Goal: Obtain resource: Download file/media

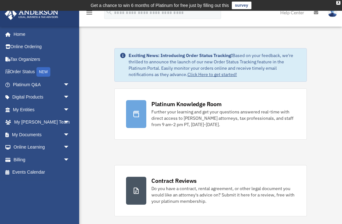
click at [39, 109] on link "My Entities arrow_drop_down" at bounding box center [41, 109] width 75 height 13
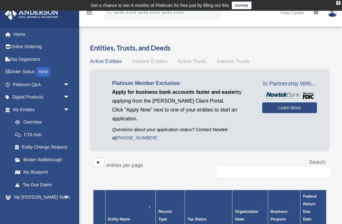
click at [46, 167] on link "My Blueprint" at bounding box center [42, 172] width 67 height 13
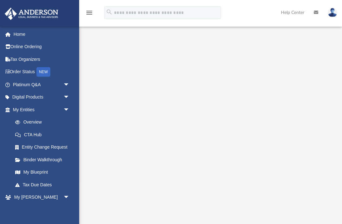
scroll to position [68, 0]
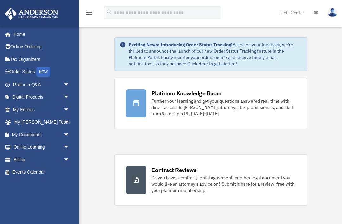
scroll to position [36, 0]
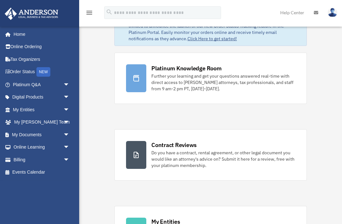
click at [36, 133] on link "My Documents arrow_drop_down" at bounding box center [41, 134] width 75 height 13
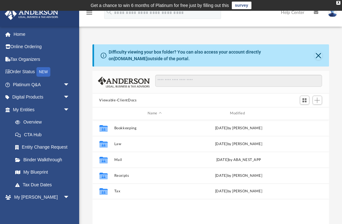
scroll to position [144, 236]
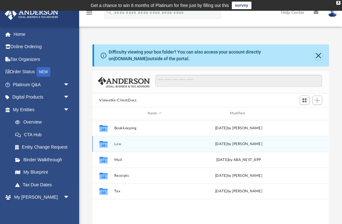
click at [123, 144] on button "Law" at bounding box center [154, 144] width 81 height 4
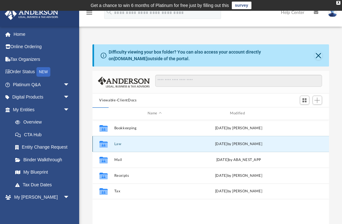
click at [118, 144] on button "Law" at bounding box center [154, 144] width 81 height 4
click at [106, 144] on icon "grid" at bounding box center [103, 144] width 8 height 5
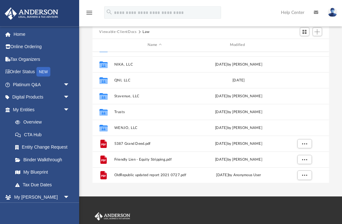
scroll to position [68, 0]
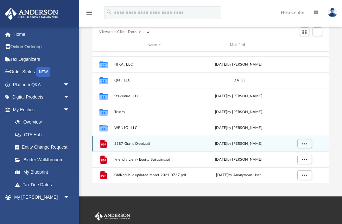
click at [155, 141] on span "5387 Grand Deed.pdf" at bounding box center [154, 143] width 81 height 4
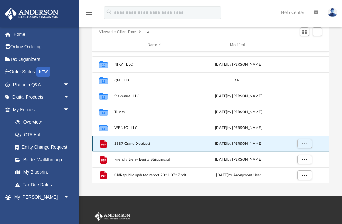
click at [106, 142] on icon "grid" at bounding box center [103, 143] width 6 height 8
click at [104, 145] on icon "grid" at bounding box center [103, 143] width 6 height 8
click at [106, 144] on icon "grid" at bounding box center [103, 143] width 6 height 8
click at [106, 146] on icon "grid" at bounding box center [103, 143] width 6 height 8
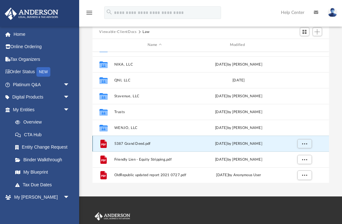
click at [305, 143] on span "More options" at bounding box center [303, 142] width 5 height 3
click at [300, 157] on li "Preview" at bounding box center [298, 155] width 18 height 7
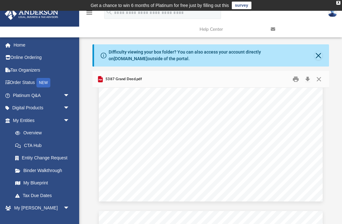
scroll to position [184, 0]
